Goal: Transaction & Acquisition: Purchase product/service

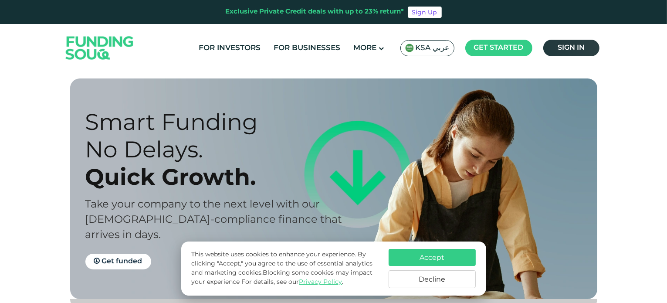
click at [558, 41] on link "Sign in" at bounding box center [571, 48] width 56 height 17
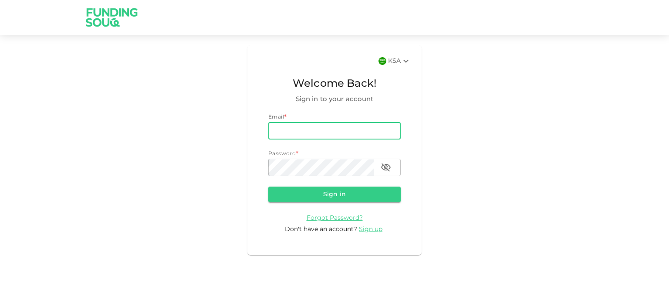
click at [361, 136] on input "email" at bounding box center [334, 130] width 132 height 17
type input "shujaarefeen@gmail.com"
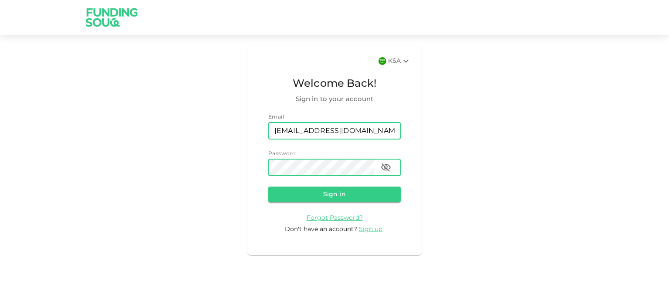
click at [268, 186] on button "Sign in" at bounding box center [334, 194] width 132 height 16
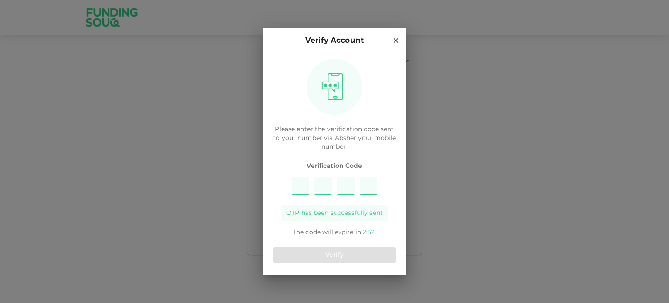
type input "8"
type input "5"
type input "6"
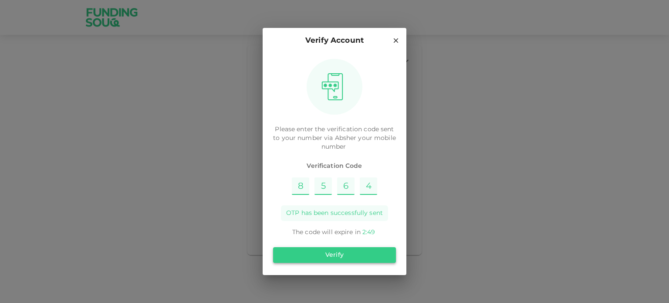
type input "4"
click at [333, 251] on button "Verify" at bounding box center [334, 255] width 123 height 16
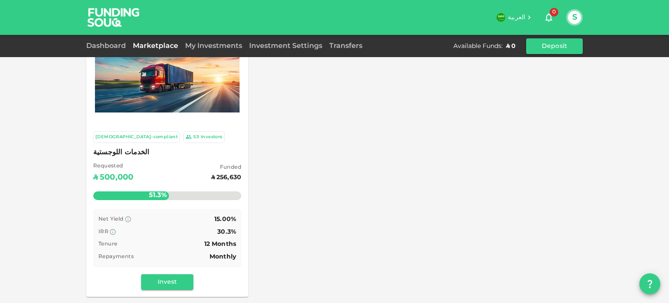
scroll to position [40, 0]
click at [169, 283] on button "Invest" at bounding box center [167, 281] width 52 height 16
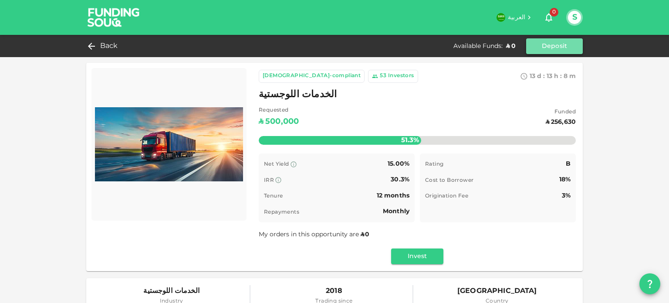
click at [544, 47] on button "Deposit" at bounding box center [554, 46] width 57 height 16
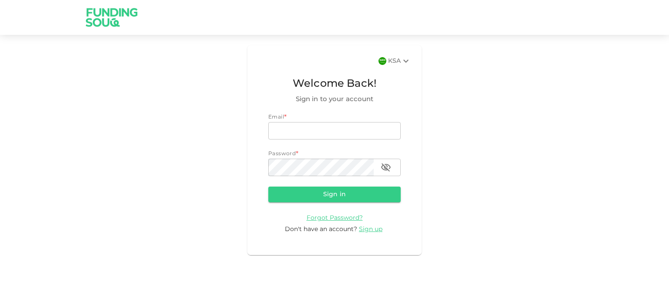
click at [402, 62] on icon at bounding box center [406, 61] width 10 height 10
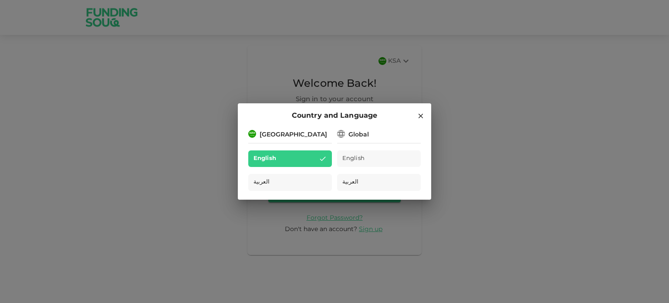
click at [359, 135] on div "Global" at bounding box center [358, 134] width 20 height 9
click at [357, 158] on span "English" at bounding box center [353, 159] width 23 height 10
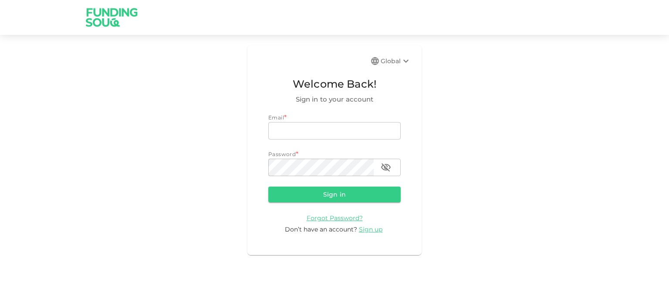
click at [393, 60] on div "Global" at bounding box center [396, 61] width 30 height 10
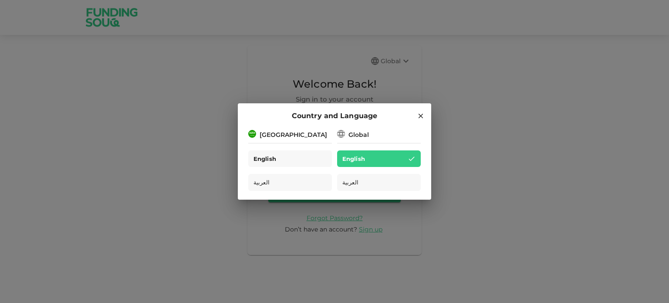
click at [303, 164] on div "English" at bounding box center [290, 158] width 84 height 17
